Goal: Task Accomplishment & Management: Complete application form

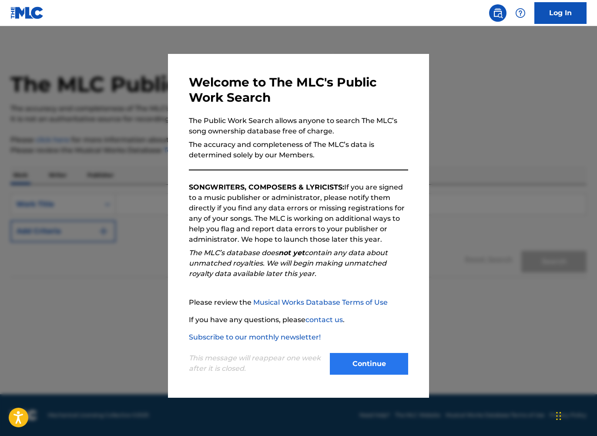
click at [368, 369] on button "Continue" at bounding box center [369, 364] width 78 height 22
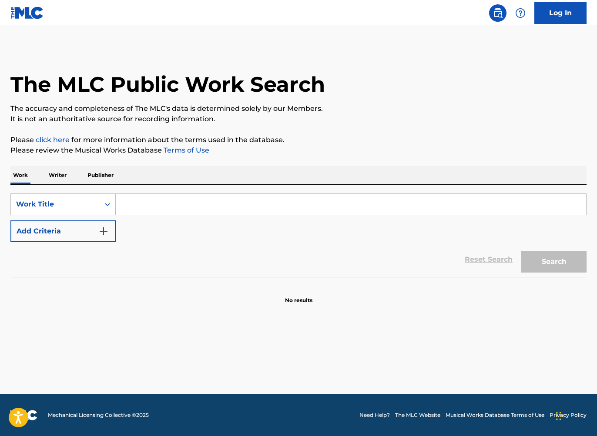
click at [54, 173] on p "Writer" at bounding box center [57, 175] width 23 height 18
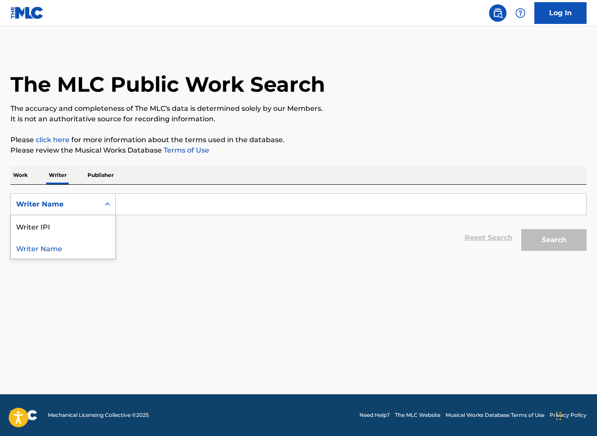
click at [77, 198] on div "Writer Name" at bounding box center [55, 204] width 89 height 17
click at [78, 252] on div "Writer Name" at bounding box center [63, 248] width 104 height 22
click at [152, 201] on input "Search Form" at bounding box center [351, 204] width 470 height 21
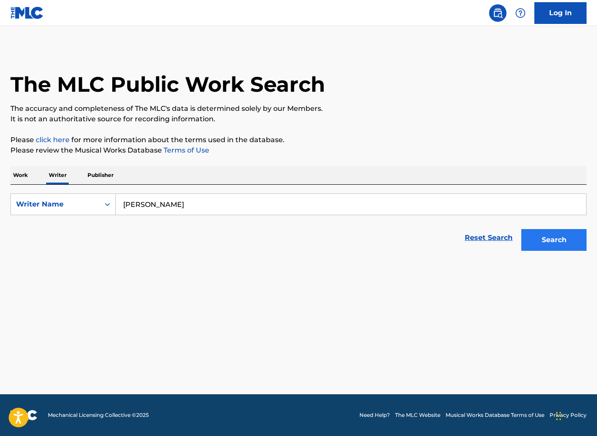
type input "Brian Albright"
click at [559, 238] on button "Search" at bounding box center [553, 240] width 65 height 22
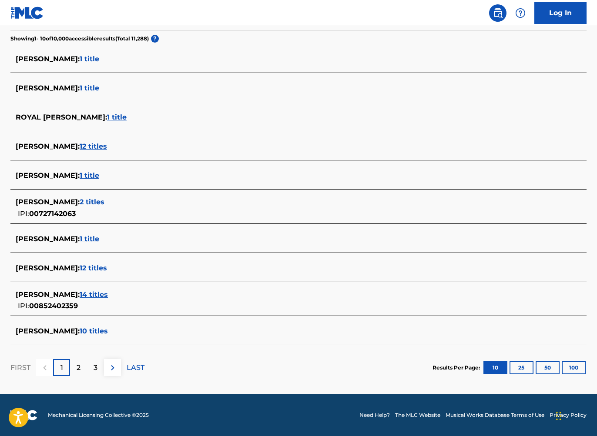
scroll to position [225, 0]
click at [94, 293] on span "14 titles" at bounding box center [94, 295] width 28 height 8
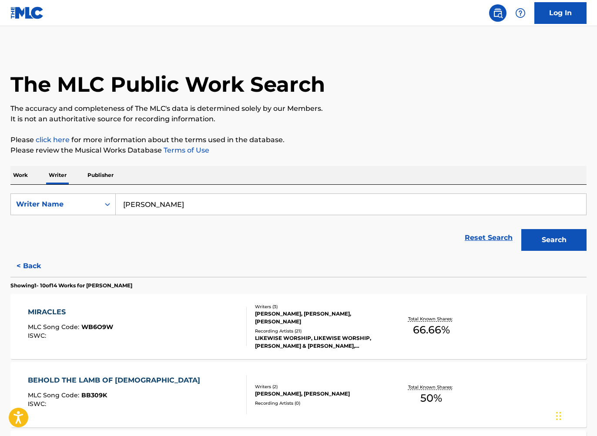
scroll to position [0, 0]
click at [559, 13] on link "Log In" at bounding box center [560, 13] width 52 height 22
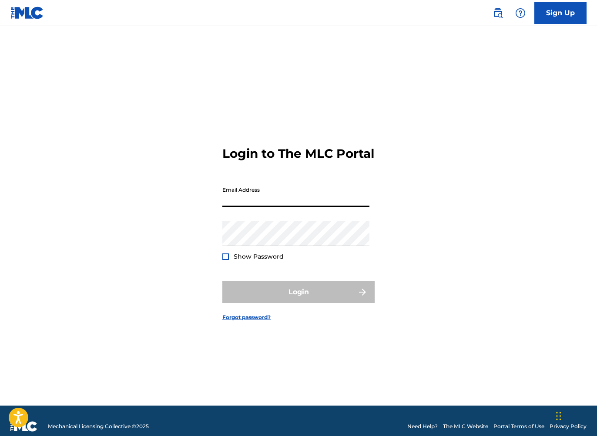
click at [37, 17] on img at bounding box center [27, 13] width 34 height 13
click at [23, 11] on img at bounding box center [27, 13] width 34 height 13
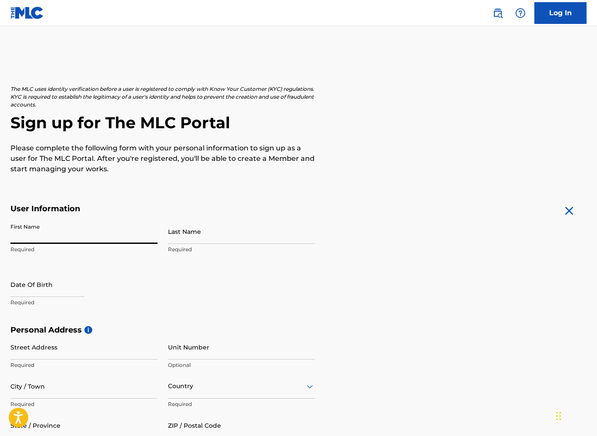
type input "z"
type input "[PERSON_NAME]"
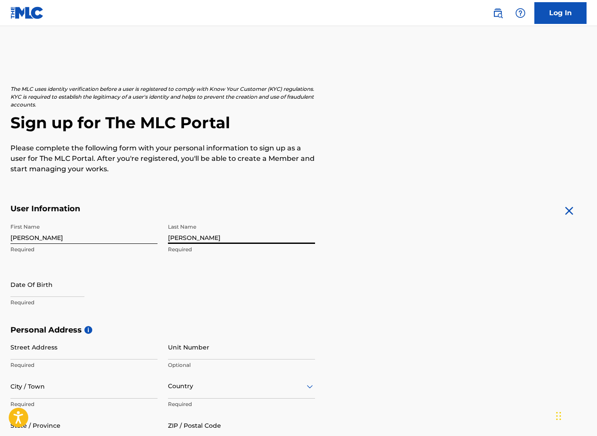
type input "[PERSON_NAME]"
select select "9"
select select "2025"
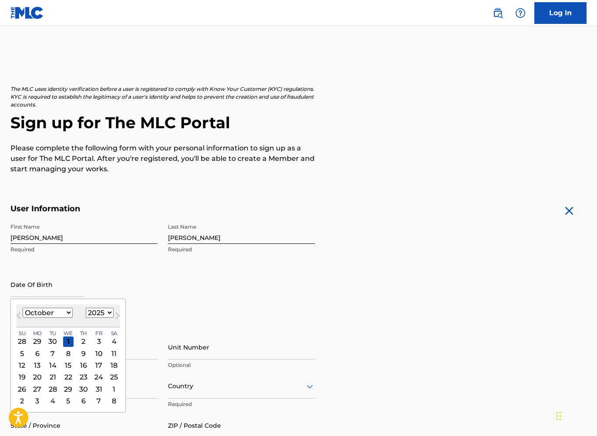
select select "3"
select select "1990"
click at [54, 376] on div "24" at bounding box center [52, 377] width 10 height 10
type input "[DATE]"
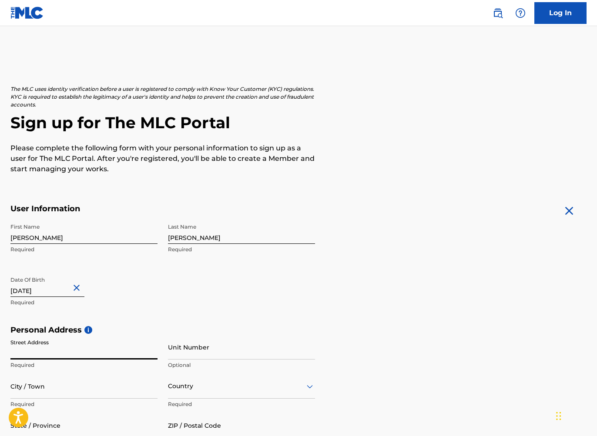
click at [152, 354] on input "Street Address" at bounding box center [83, 347] width 147 height 25
type input "18168 Rustic Ct"
type input "[GEOGRAPHIC_DATA]"
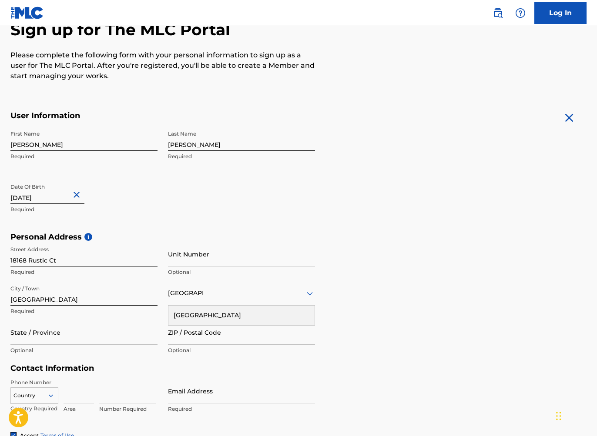
type input "[GEOGRAPHIC_DATA]"
type input "CA"
type input "92708"
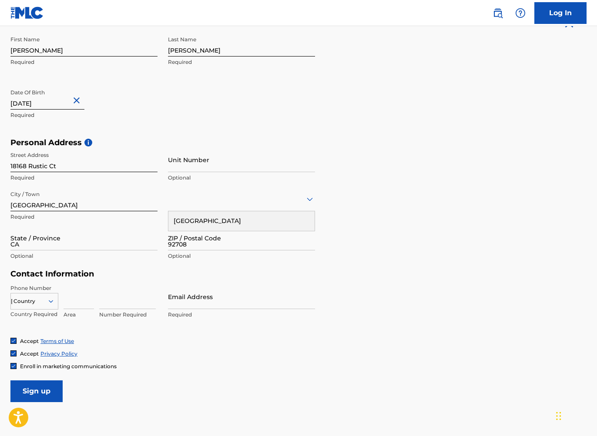
type input "[GEOGRAPHIC_DATA]"
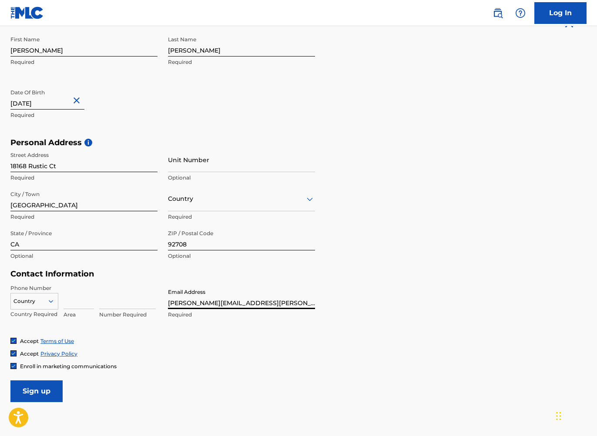
type input "[PERSON_NAME][EMAIL_ADDRESS][PERSON_NAME][DOMAIN_NAME]"
click at [177, 199] on div at bounding box center [241, 199] width 147 height 11
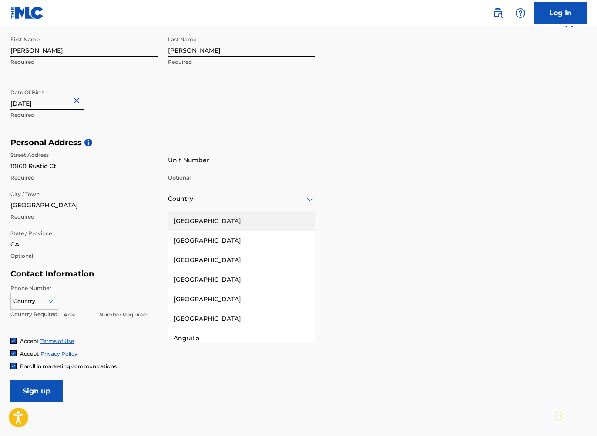
click at [197, 217] on div "[GEOGRAPHIC_DATA]" at bounding box center [241, 221] width 146 height 20
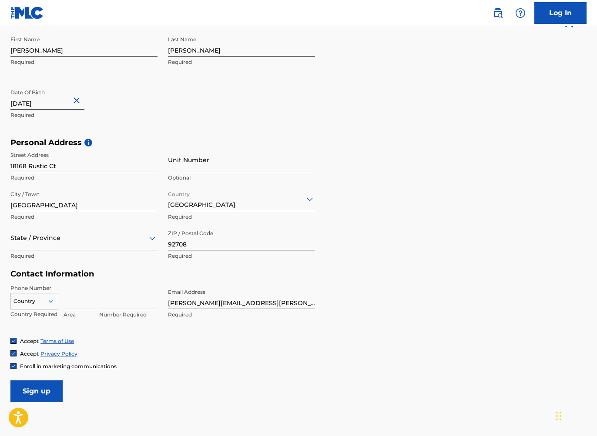
click at [112, 238] on div at bounding box center [83, 238] width 147 height 11
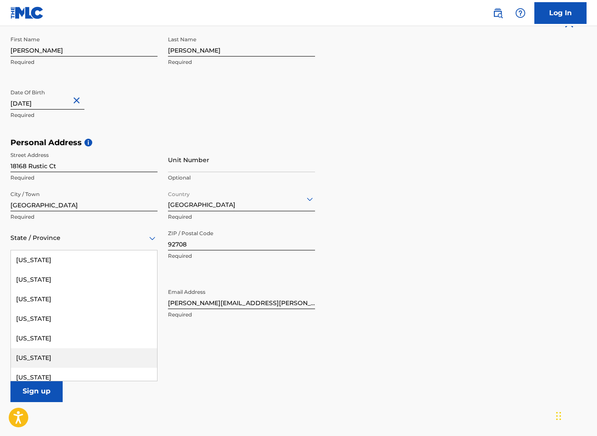
click at [89, 354] on div "[US_STATE]" at bounding box center [84, 359] width 146 height 20
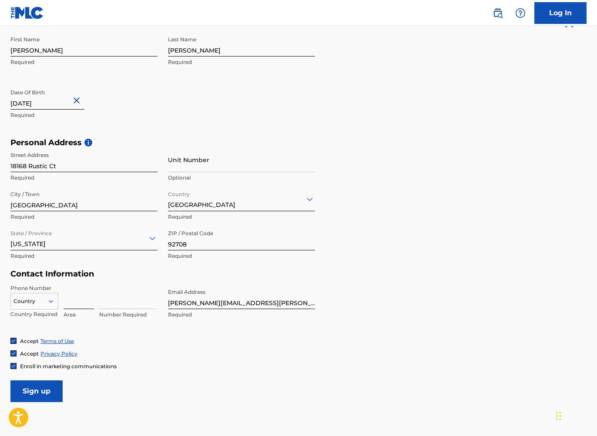
click at [81, 300] on input at bounding box center [79, 297] width 30 height 25
type input "949"
type input "4390412"
drag, startPoint x: 214, startPoint y: 304, endPoint x: 163, endPoint y: 302, distance: 50.5
click at [163, 302] on div "Phone Number Country Country Required 949 Area 4390412 Number Required Email Ad…" at bounding box center [162, 311] width 305 height 53
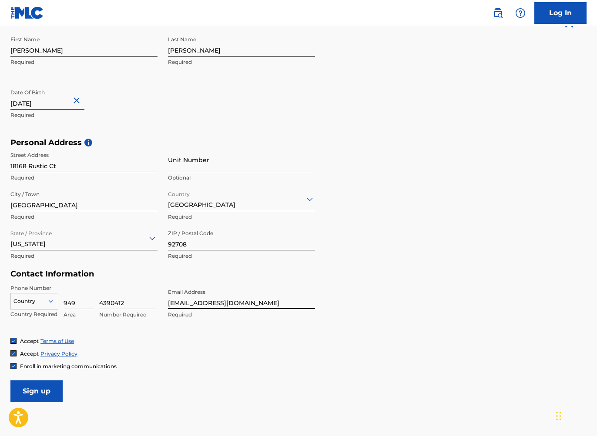
type input "[EMAIL_ADDRESS][DOMAIN_NAME]"
click at [50, 366] on span "Enroll in marketing communications" at bounding box center [68, 366] width 97 height 7
click at [52, 390] on input "Sign up" at bounding box center [36, 392] width 52 height 22
click at [44, 297] on div at bounding box center [34, 302] width 47 height 10
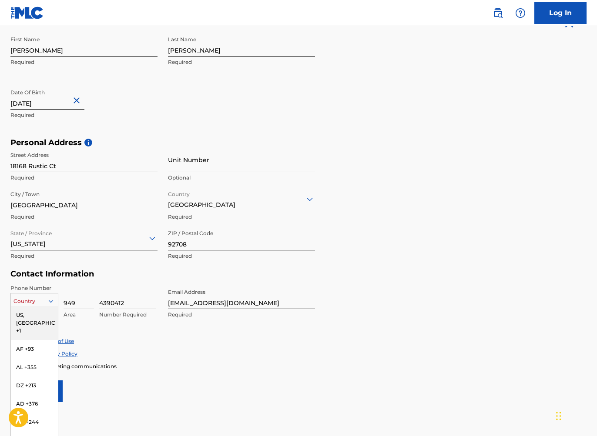
click at [43, 315] on div "US, [GEOGRAPHIC_DATA] +1" at bounding box center [34, 323] width 47 height 34
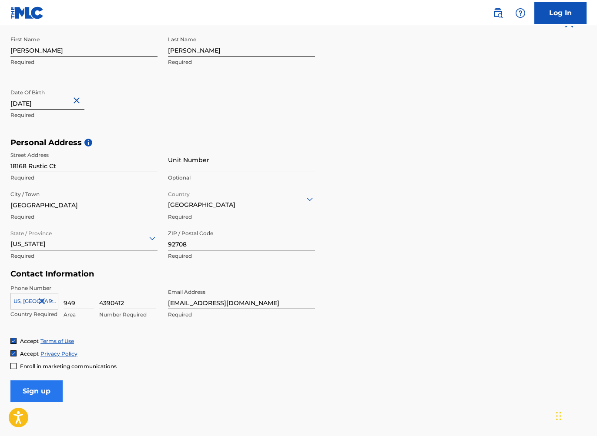
click at [53, 390] on input "Sign up" at bounding box center [36, 392] width 52 height 22
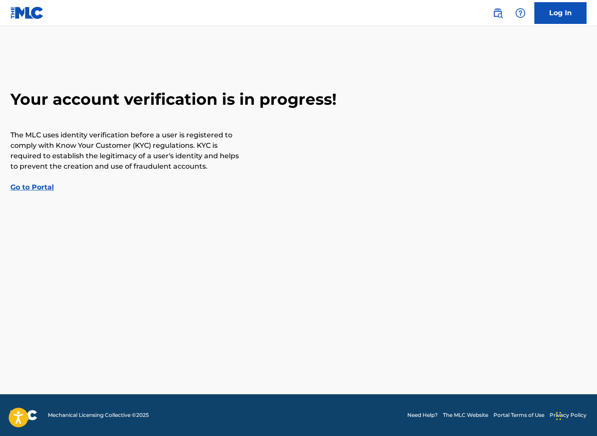
click at [42, 186] on link "Go to Portal" at bounding box center [32, 187] width 44 height 8
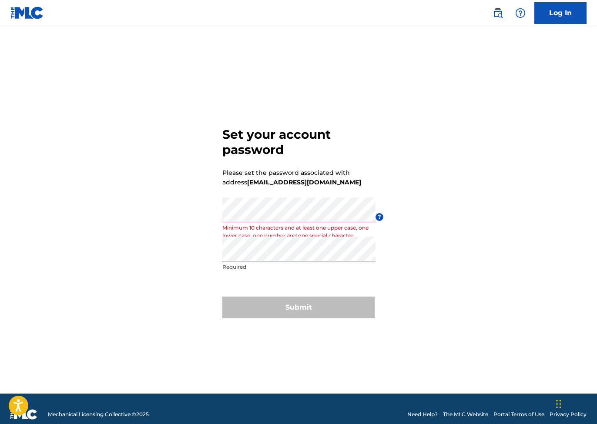
click at [285, 286] on form "Set your account password Please set the password associated with address brian…" at bounding box center [298, 221] width 152 height 346
click at [201, 240] on div "Set your account password Please set the password associated with address brian…" at bounding box center [298, 221] width 597 height 346
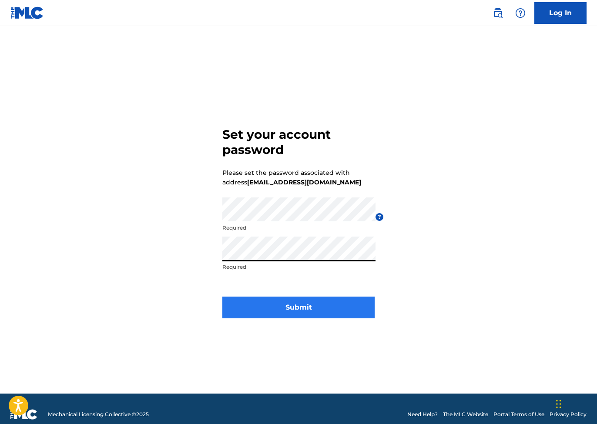
click at [308, 313] on button "Submit" at bounding box center [298, 308] width 152 height 22
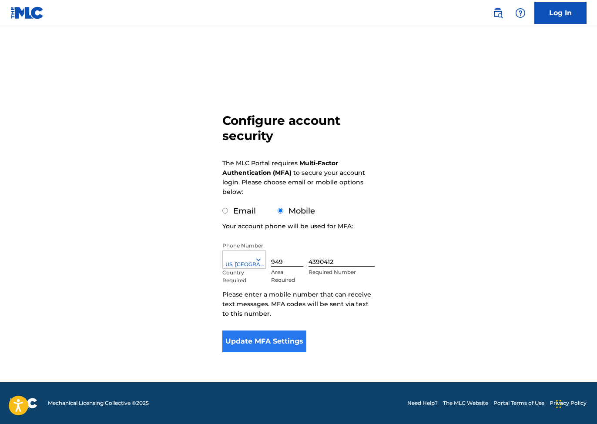
click at [269, 340] on button "Update MFA Settings" at bounding box center [264, 342] width 84 height 22
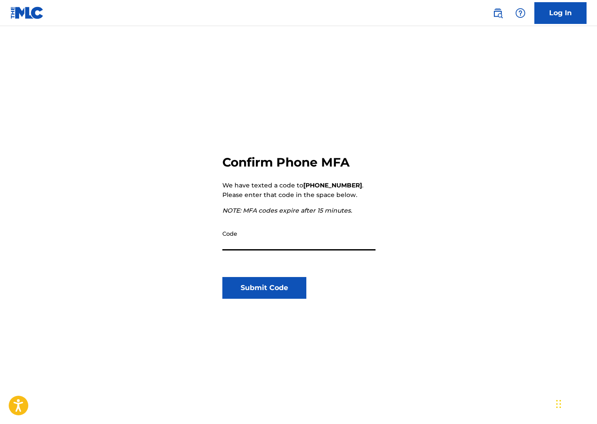
click at [242, 242] on input "Code" at bounding box center [298, 238] width 153 height 25
type input "8583"
click at [264, 288] on button "Submit Code" at bounding box center [264, 288] width 84 height 22
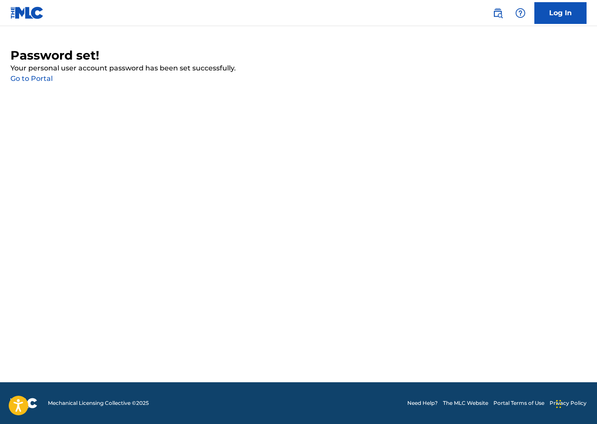
click at [37, 75] on link "Go to Portal" at bounding box center [31, 78] width 42 height 8
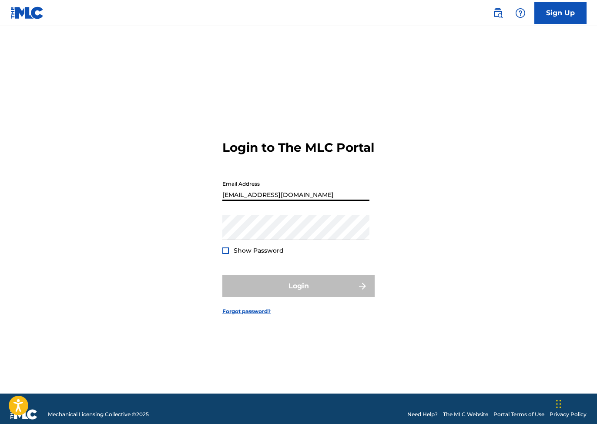
type input "[EMAIL_ADDRESS][DOMAIN_NAME]"
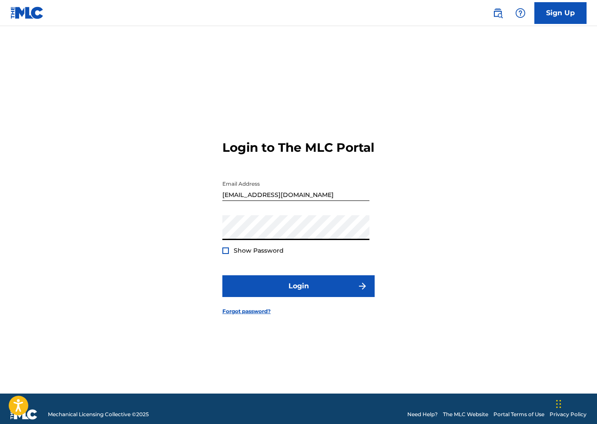
click at [299, 294] on button "Login" at bounding box center [298, 286] width 152 height 22
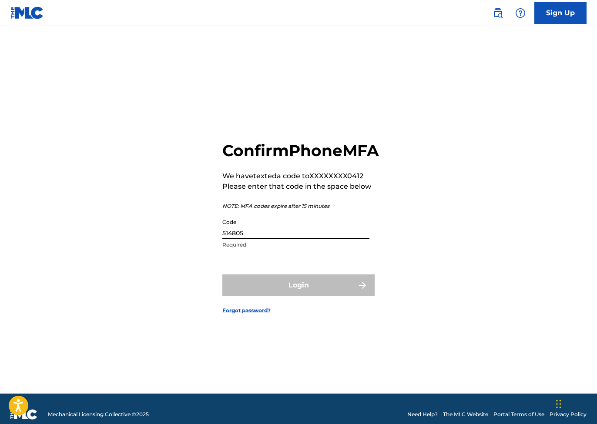
type input "514805"
click at [299, 295] on button "Login" at bounding box center [298, 286] width 152 height 22
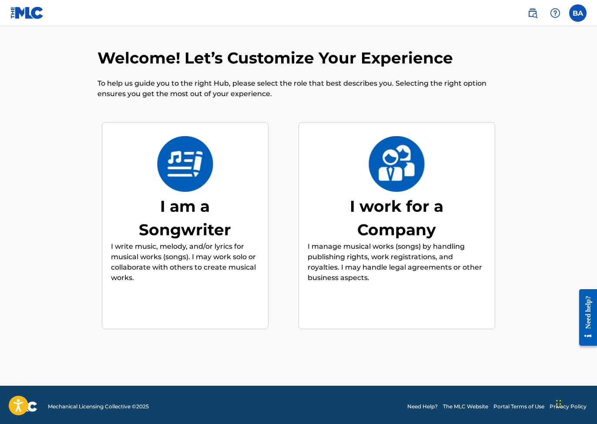
click at [196, 173] on img at bounding box center [185, 164] width 57 height 56
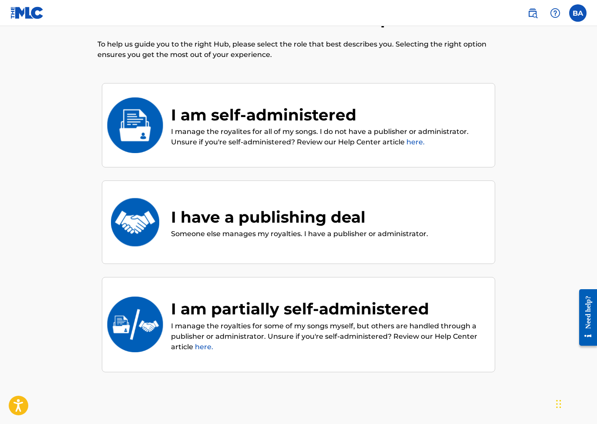
click at [196, 173] on div "I am self-administered I manage the royalites for all of my songs. I do not hav…" at bounding box center [298, 228] width 402 height 298
click at [271, 310] on div "I am partially self-administered" at bounding box center [328, 308] width 315 height 23
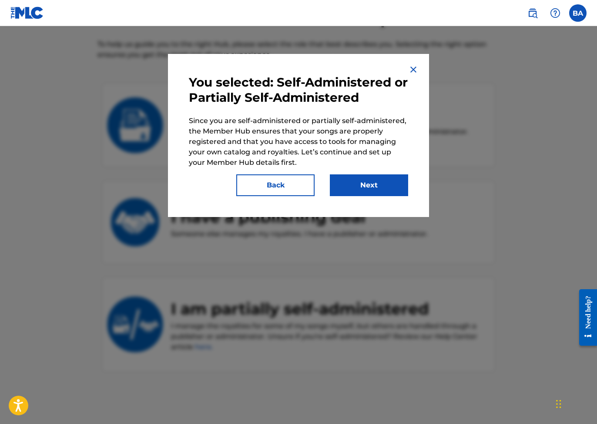
click at [278, 90] on h3 "You selected: Self-Administered or Partially Self-Administered" at bounding box center [298, 90] width 219 height 30
click at [377, 183] on button "Next" at bounding box center [369, 186] width 78 height 22
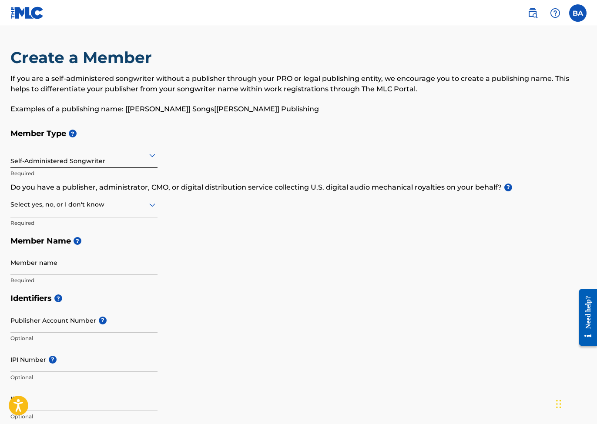
click at [119, 204] on div at bounding box center [83, 204] width 147 height 11
click at [103, 266] on div "I don't know" at bounding box center [84, 267] width 146 height 20
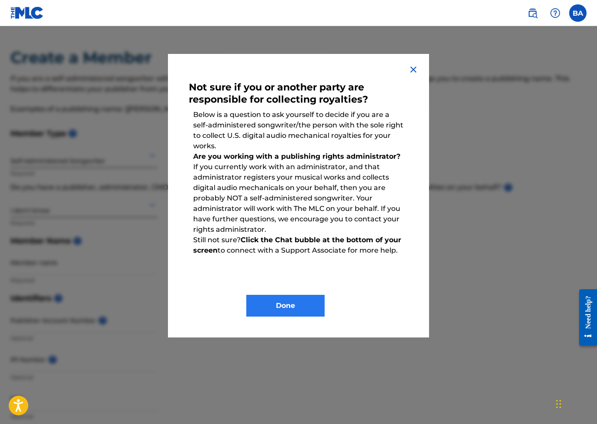
click at [302, 306] on button "Done" at bounding box center [285, 306] width 78 height 22
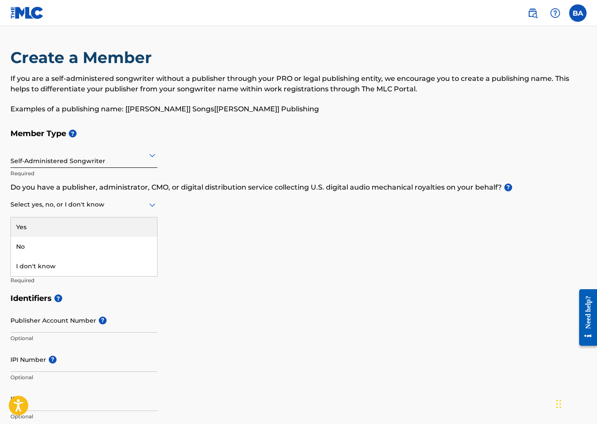
click at [150, 202] on icon at bounding box center [152, 205] width 10 height 10
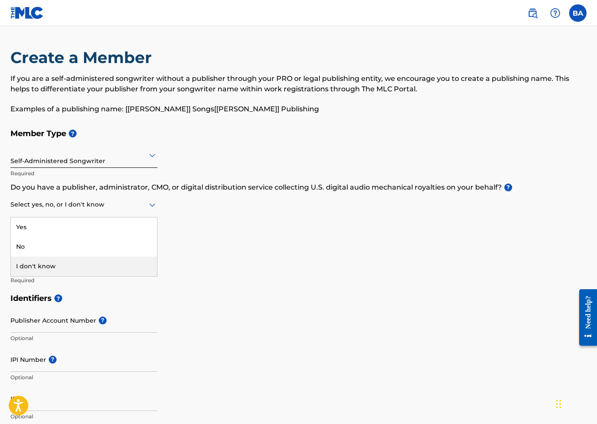
click at [125, 258] on div "I don't know" at bounding box center [84, 267] width 146 height 20
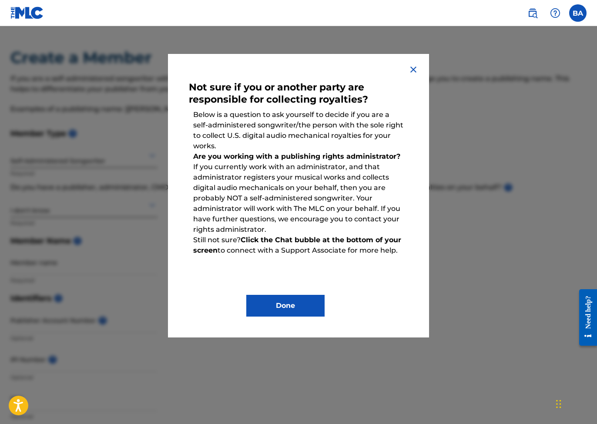
click at [295, 265] on div "Not sure if you or another party are responsible for collecting royalties? Belo…" at bounding box center [298, 196] width 219 height 242
click at [305, 300] on button "Done" at bounding box center [285, 306] width 78 height 22
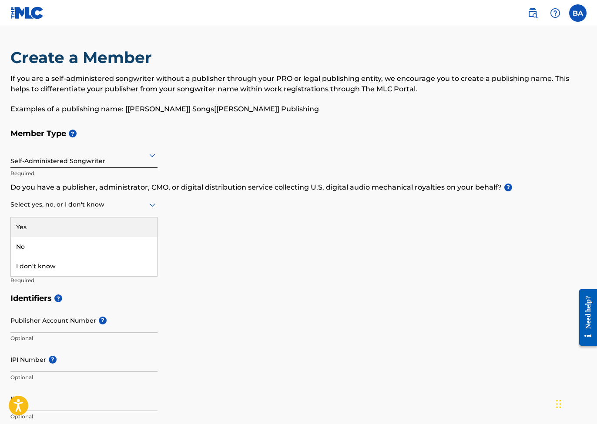
click at [71, 202] on div at bounding box center [83, 204] width 147 height 11
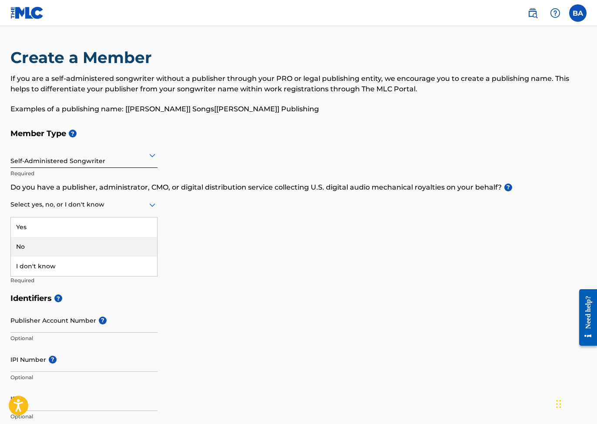
click at [50, 241] on div "No" at bounding box center [84, 247] width 146 height 20
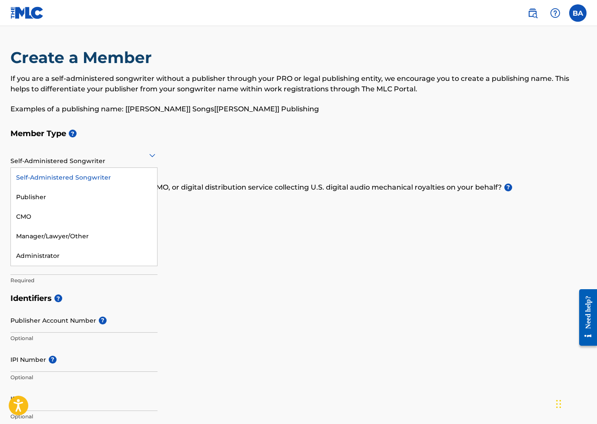
click at [84, 161] on div "Self-Administered Songwriter" at bounding box center [83, 154] width 147 height 21
click at [73, 192] on div "Publisher" at bounding box center [84, 198] width 146 height 20
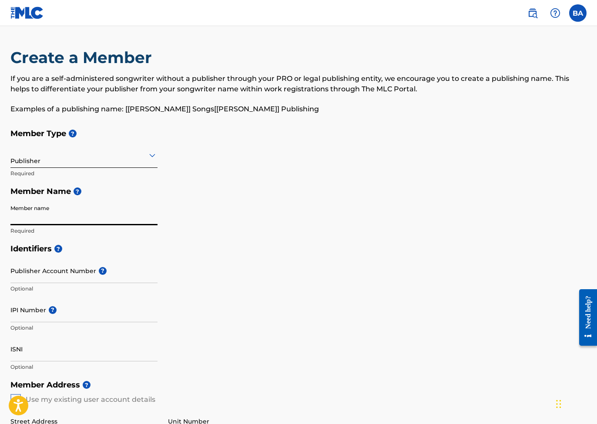
click at [152, 220] on input "Member name" at bounding box center [83, 213] width 147 height 25
click at [122, 214] on input "Member name" at bounding box center [83, 213] width 147 height 25
click at [131, 219] on input "Member name" at bounding box center [83, 213] width 147 height 25
click at [179, 228] on div "Member Type ? Publisher Required Member Name ? Member name Required" at bounding box center [298, 181] width 576 height 115
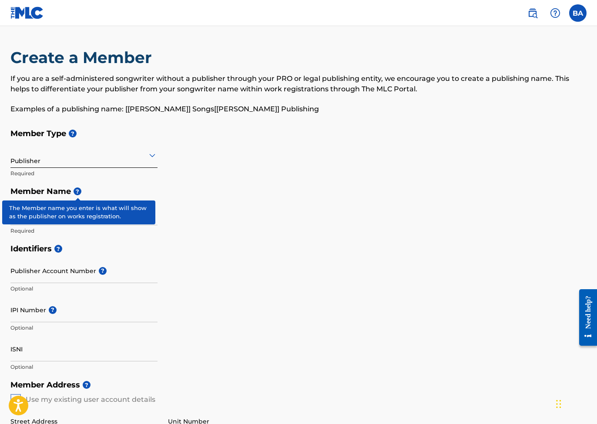
click at [76, 190] on span "?" at bounding box center [78, 192] width 8 height 8
click at [75, 190] on span "?" at bounding box center [78, 192] width 8 height 8
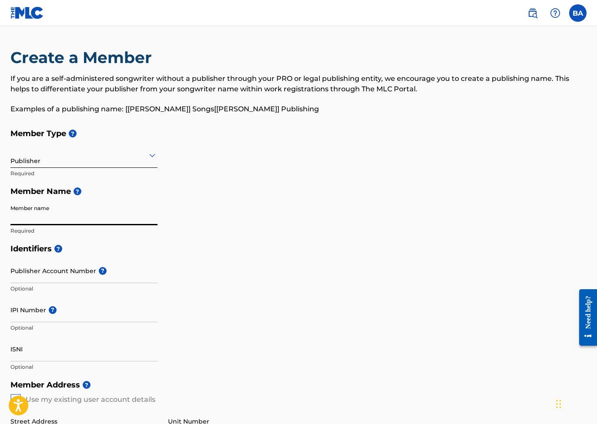
click at [69, 216] on input "Member name" at bounding box center [83, 213] width 147 height 25
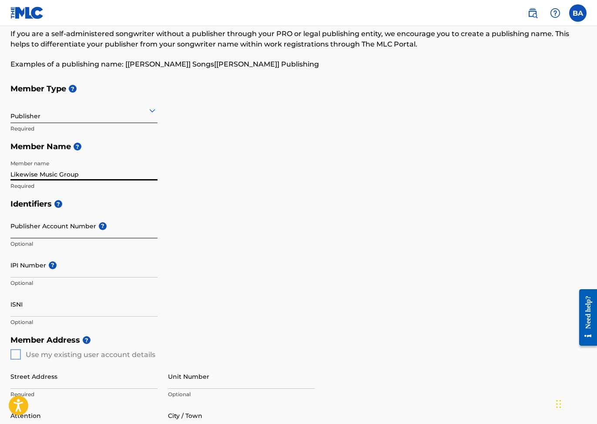
scroll to position [48, 0]
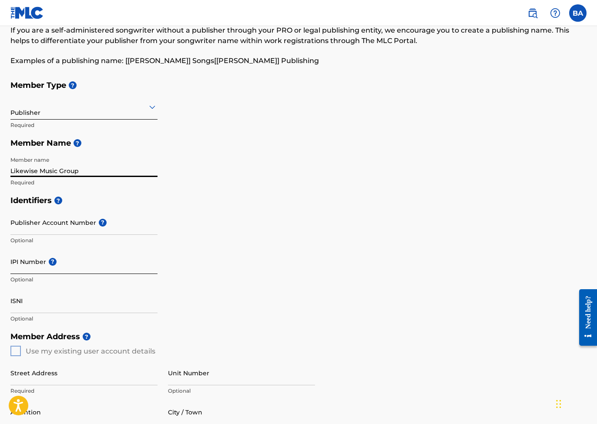
type input "Likewise Music Group"
click at [76, 265] on input "IPI Number ?" at bounding box center [83, 261] width 147 height 25
paste input "1153677347"
type input "1153677347"
click at [50, 268] on input "1153677347" at bounding box center [83, 261] width 147 height 25
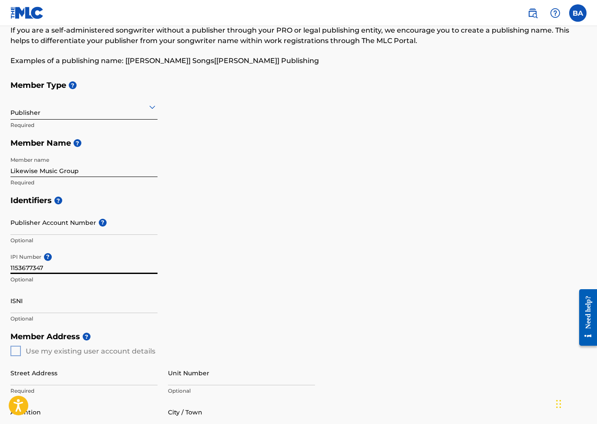
click at [50, 268] on input "1153677347" at bounding box center [83, 261] width 147 height 25
click at [16, 354] on div "Member Address ? Use my existing user account details Street Address Required U…" at bounding box center [298, 427] width 576 height 199
click at [16, 353] on div "Member Address ? Use my existing user account details Street Address Required U…" at bounding box center [298, 427] width 576 height 199
click at [16, 350] on div "Member Address ? Use my existing user account details Street Address Required U…" at bounding box center [298, 427] width 576 height 199
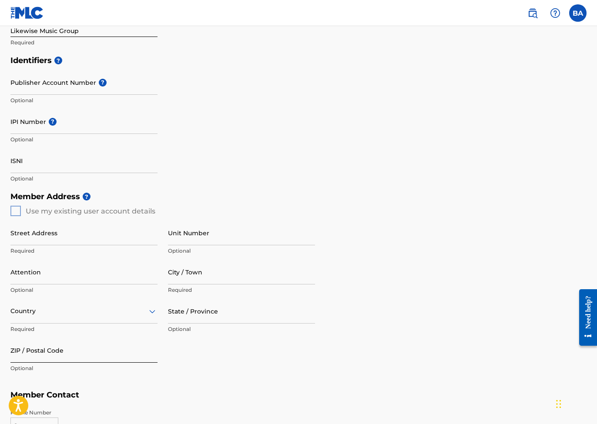
scroll to position [191, 0]
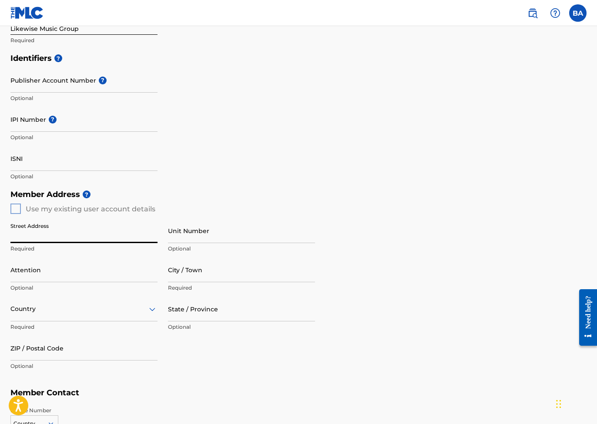
click at [151, 236] on input "Street Address" at bounding box center [83, 230] width 147 height 25
type input "18168 Rustic Ct"
type input "[GEOGRAPHIC_DATA]"
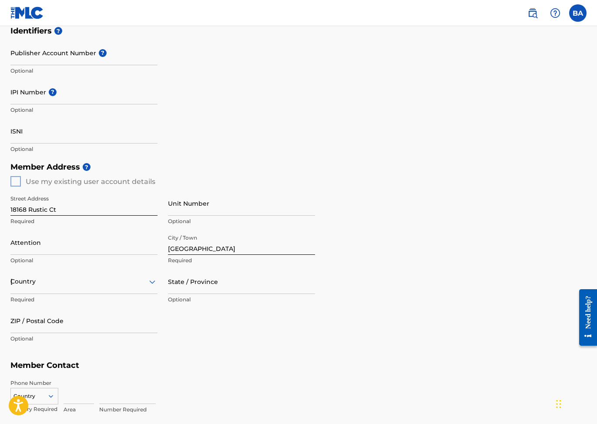
type input "[GEOGRAPHIC_DATA]"
type input "CA"
type input "92708"
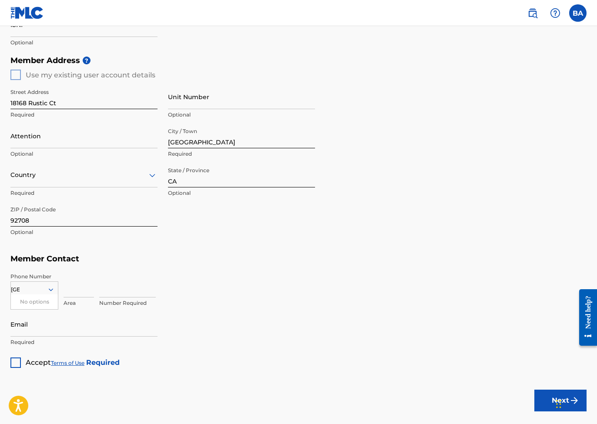
type input "[GEOGRAPHIC_DATA]"
type input "[PERSON_NAME][EMAIL_ADDRESS][PERSON_NAME][DOMAIN_NAME]"
click at [48, 170] on div at bounding box center [83, 175] width 147 height 11
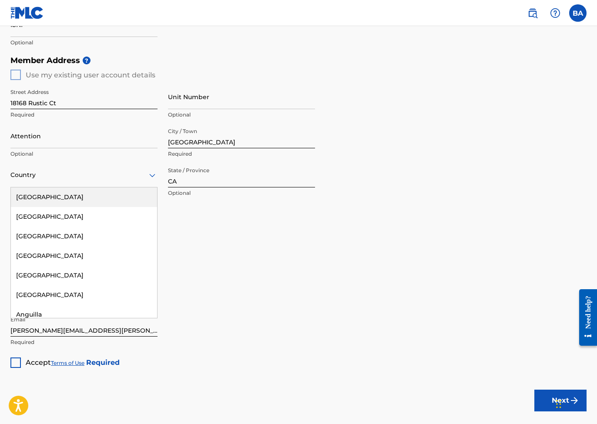
click at [47, 194] on div "[GEOGRAPHIC_DATA]" at bounding box center [84, 198] width 146 height 20
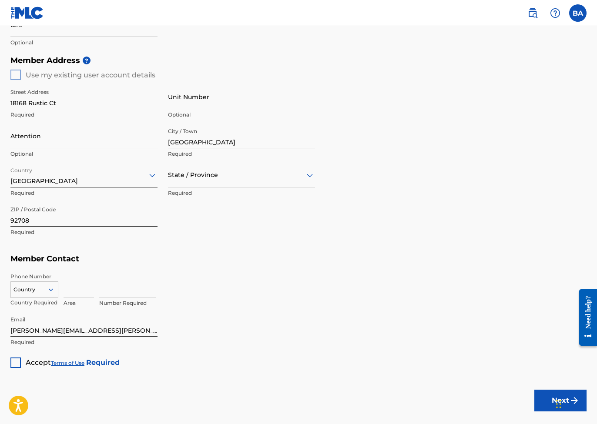
click at [197, 175] on div at bounding box center [241, 175] width 147 height 11
click at [188, 291] on div "[US_STATE]" at bounding box center [241, 295] width 146 height 20
click at [66, 288] on input at bounding box center [79, 285] width 30 height 25
click at [48, 292] on icon at bounding box center [51, 290] width 8 height 8
click at [43, 302] on div "US, [GEOGRAPHIC_DATA] +1" at bounding box center [34, 312] width 47 height 34
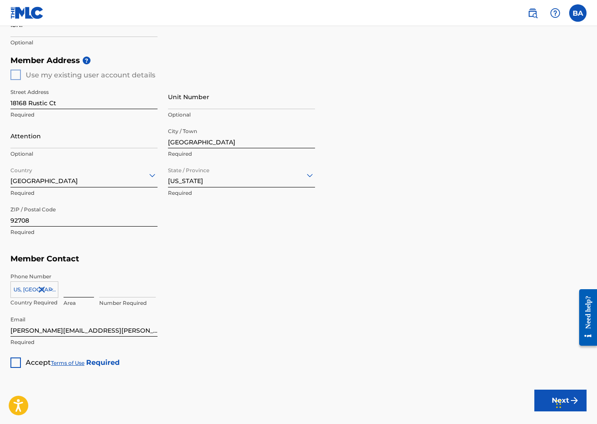
click at [79, 282] on input at bounding box center [79, 285] width 30 height 25
type input "949"
type input "4390412"
click at [52, 330] on input "[PERSON_NAME][EMAIL_ADDRESS][PERSON_NAME][DOMAIN_NAME]" at bounding box center [83, 324] width 147 height 25
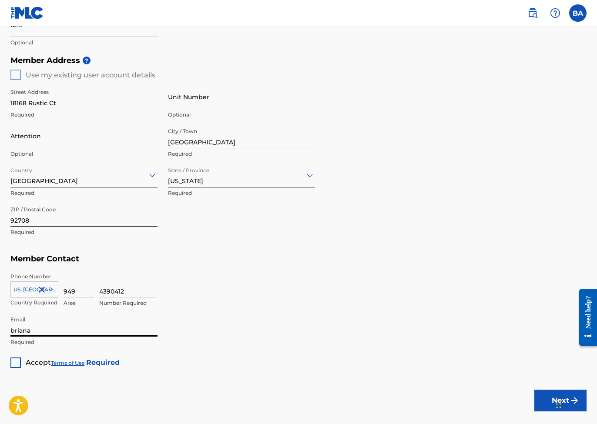
type input "brianal"
type input "[EMAIL_ADDRESS][DOMAIN_NAME]"
click at [13, 360] on div at bounding box center [15, 363] width 10 height 10
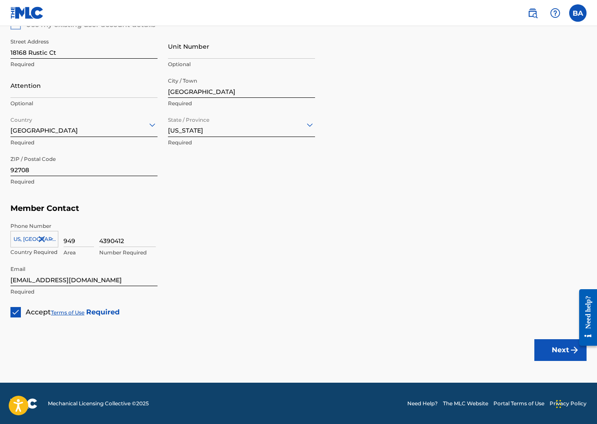
scroll to position [374, 0]
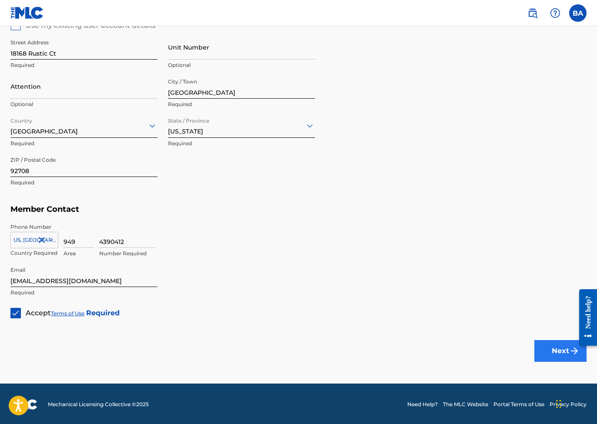
click at [546, 349] on button "Next" at bounding box center [560, 351] width 52 height 22
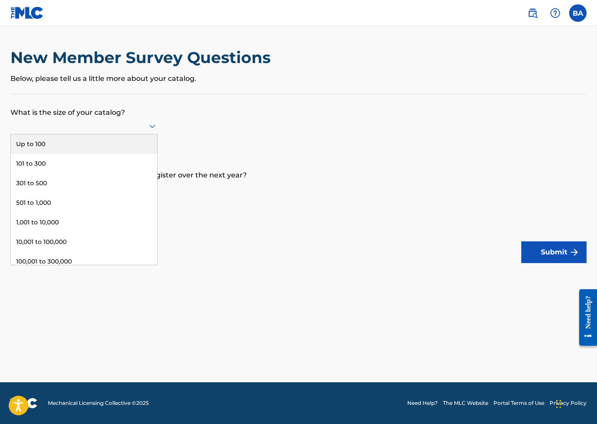
click at [126, 134] on div at bounding box center [83, 126] width 147 height 17
click at [131, 149] on div "Up to 100" at bounding box center [84, 144] width 146 height 20
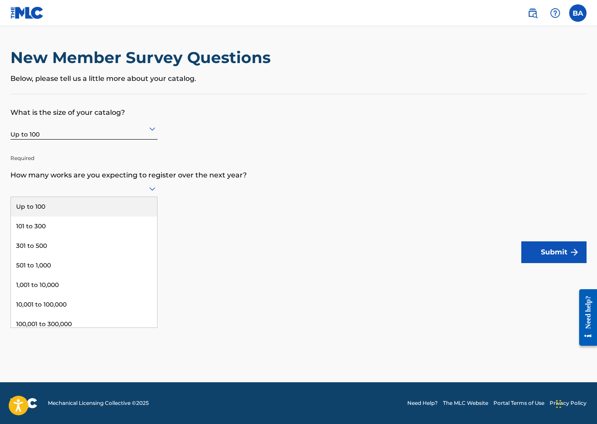
click at [141, 194] on div at bounding box center [83, 188] width 147 height 11
click at [127, 211] on div "Up to 100" at bounding box center [84, 207] width 146 height 20
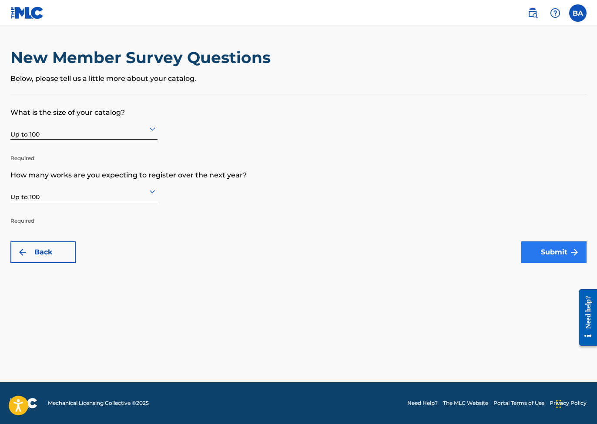
click at [535, 255] on button "Submit" at bounding box center [553, 253] width 65 height 22
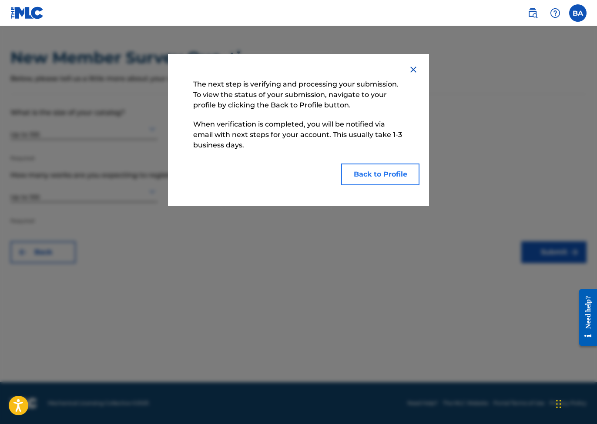
click at [379, 177] on button "Back to Profile" at bounding box center [380, 175] width 78 height 22
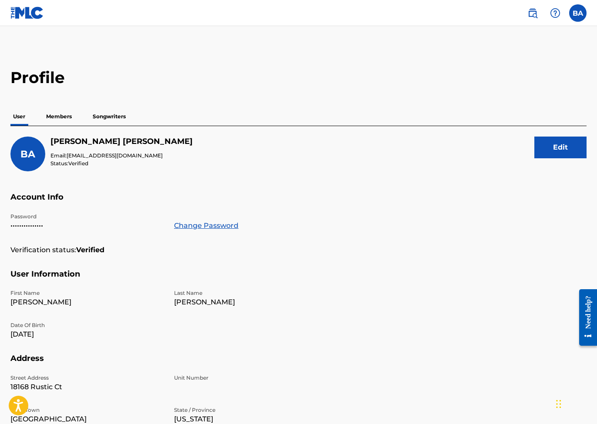
click at [105, 118] on p "Songwriters" at bounding box center [109, 116] width 38 height 18
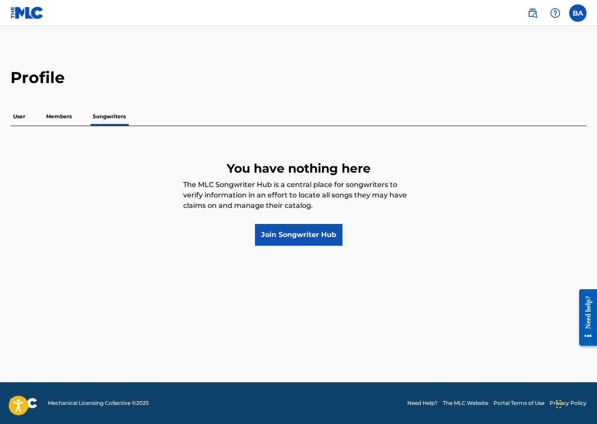
click at [68, 111] on p "Members" at bounding box center [59, 116] width 31 height 18
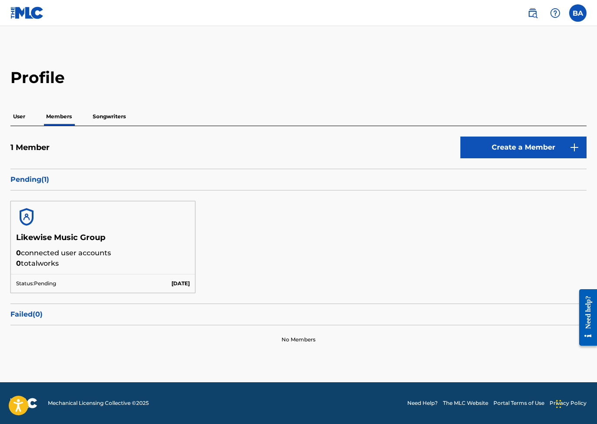
click at [26, 218] on img at bounding box center [26, 217] width 21 height 21
click at [24, 114] on p "User" at bounding box center [18, 116] width 17 height 18
